Goal: Task Accomplishment & Management: Use online tool/utility

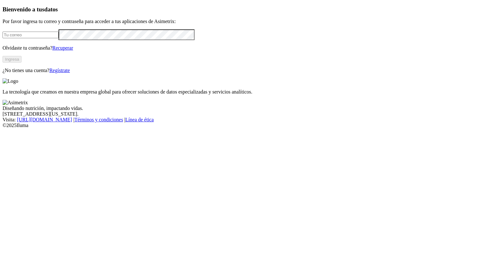
type input "[PERSON_NAME][EMAIL_ADDRESS][PERSON_NAME][DOMAIN_NAME]"
click at [22, 63] on button "Ingresa" at bounding box center [12, 59] width 19 height 7
type input "[PERSON_NAME][EMAIL_ADDRESS][PERSON_NAME][DOMAIN_NAME]"
click at [22, 63] on button "Ingresa" at bounding box center [12, 59] width 19 height 7
